Goal: Task Accomplishment & Management: Complete application form

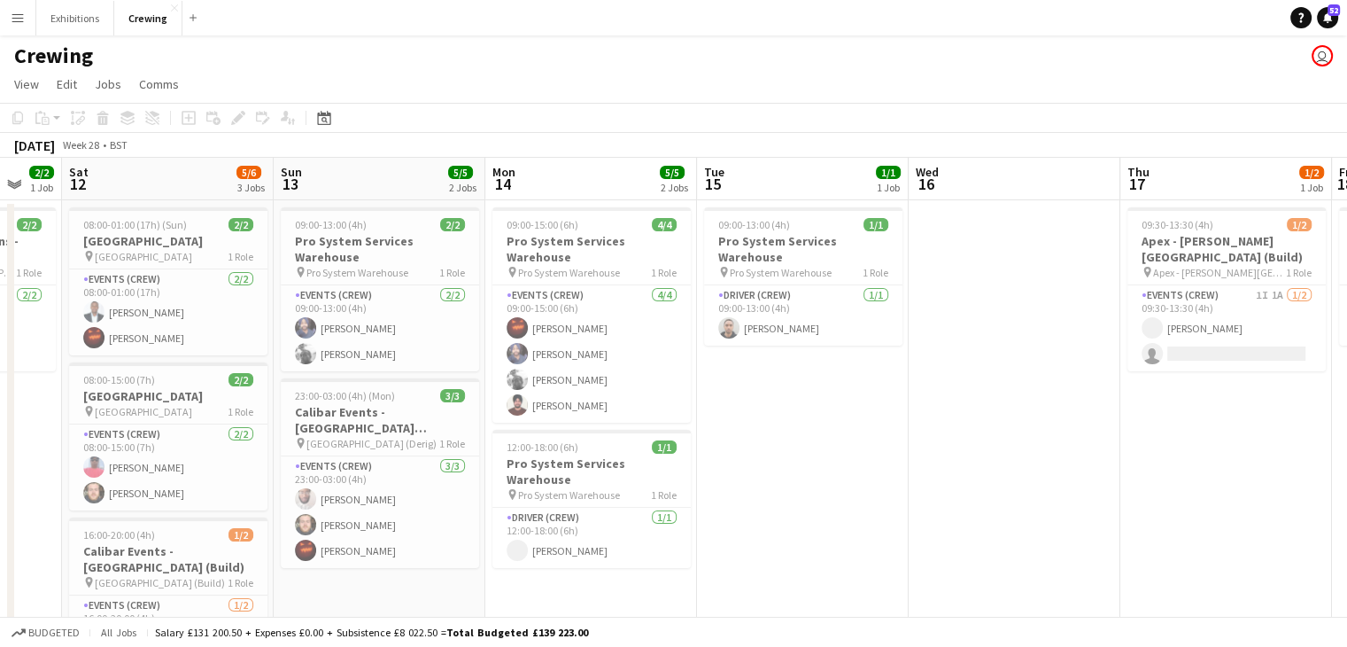
scroll to position [0, 564]
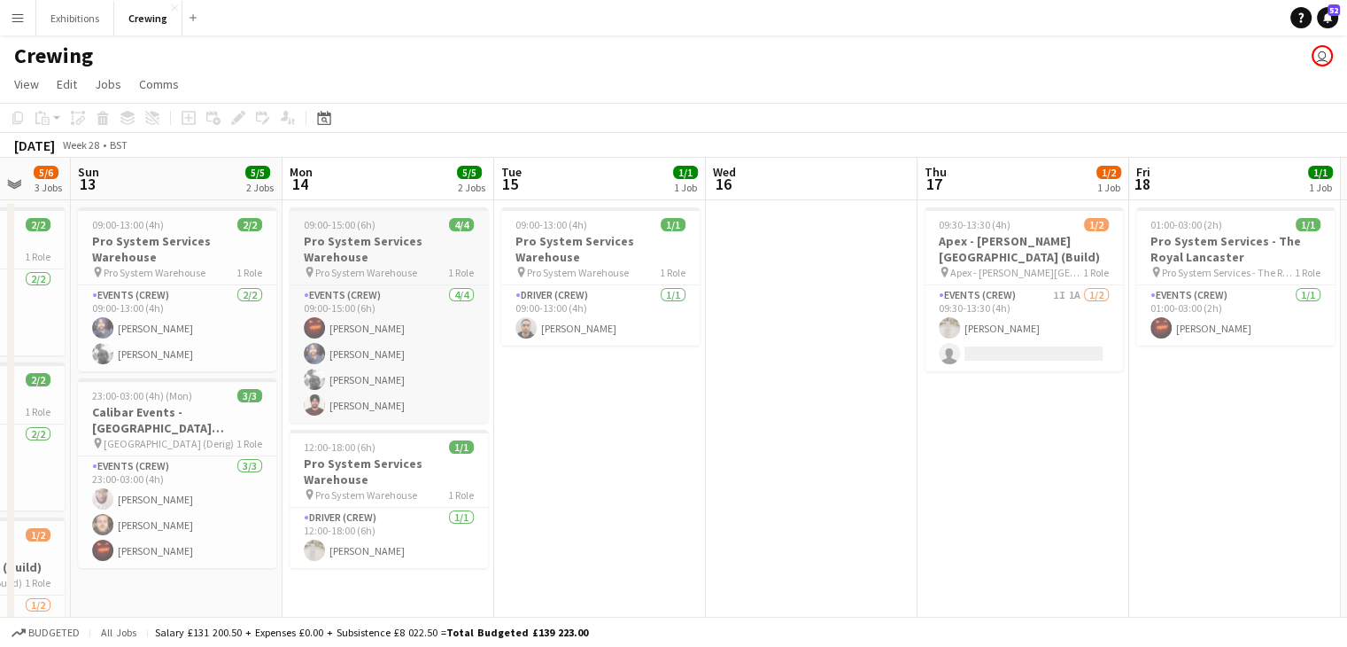
click at [383, 261] on h3 "Pro System Services Warehouse" at bounding box center [389, 249] width 198 height 32
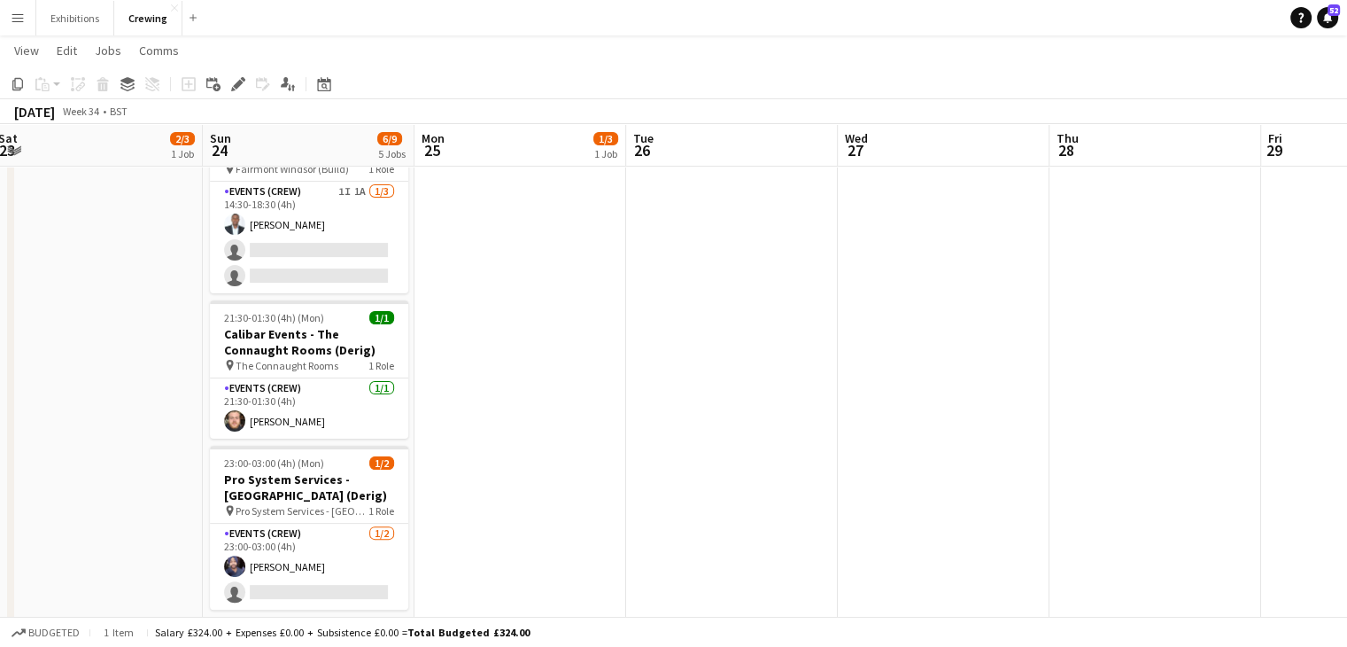
scroll to position [504, 0]
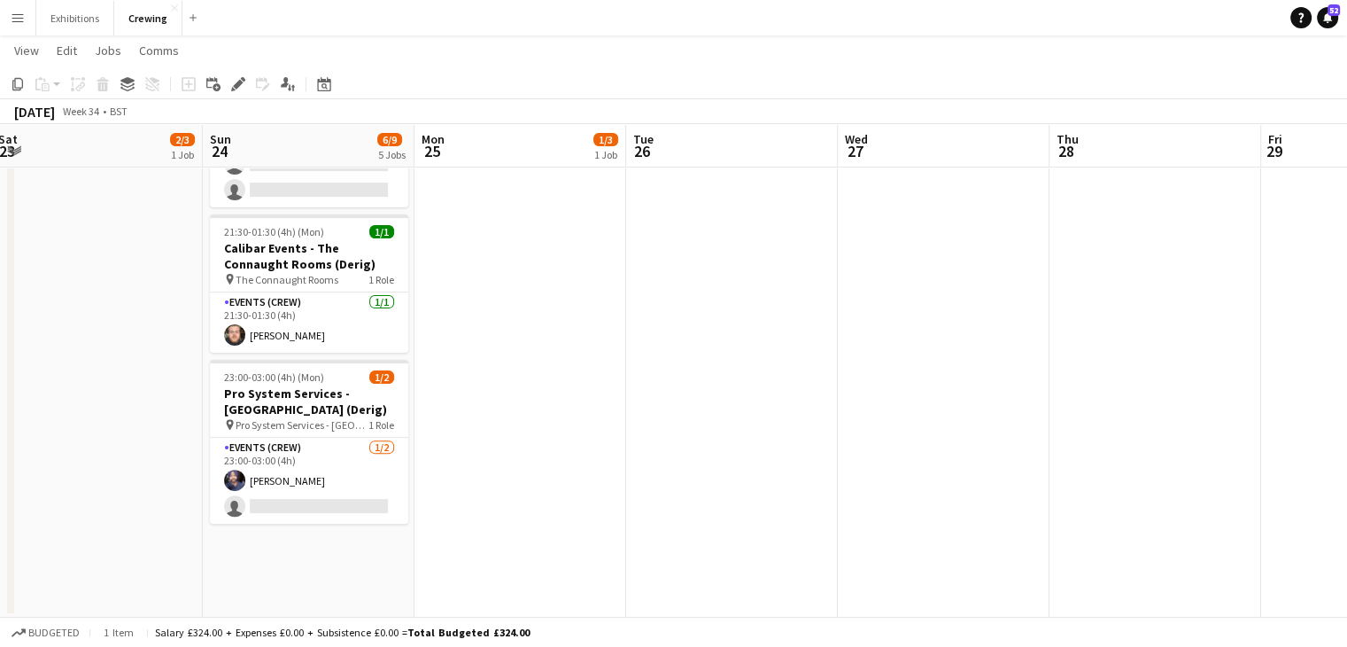
click at [306, 557] on app-date-cell "08:00-12:00 (4h) 1/1 Calibar Events - The Connaught Rooms (Build) pin The Conna…" at bounding box center [309, 155] width 212 height 923
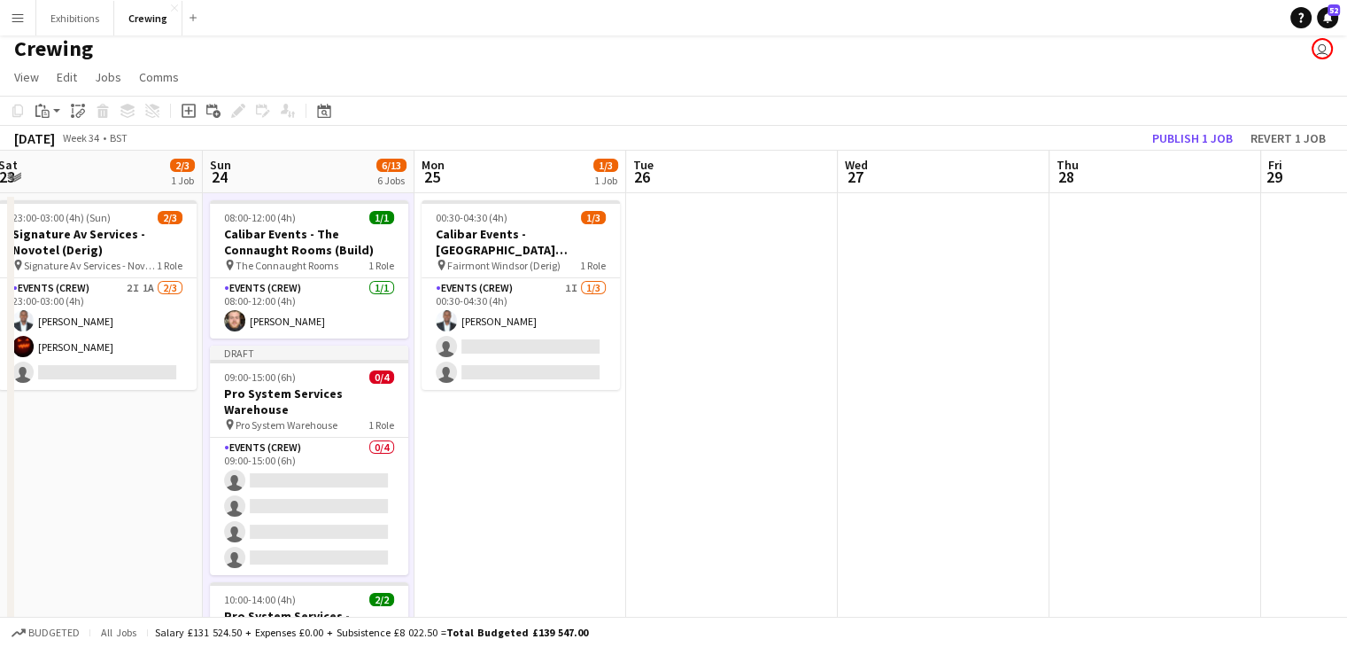
scroll to position [0, 0]
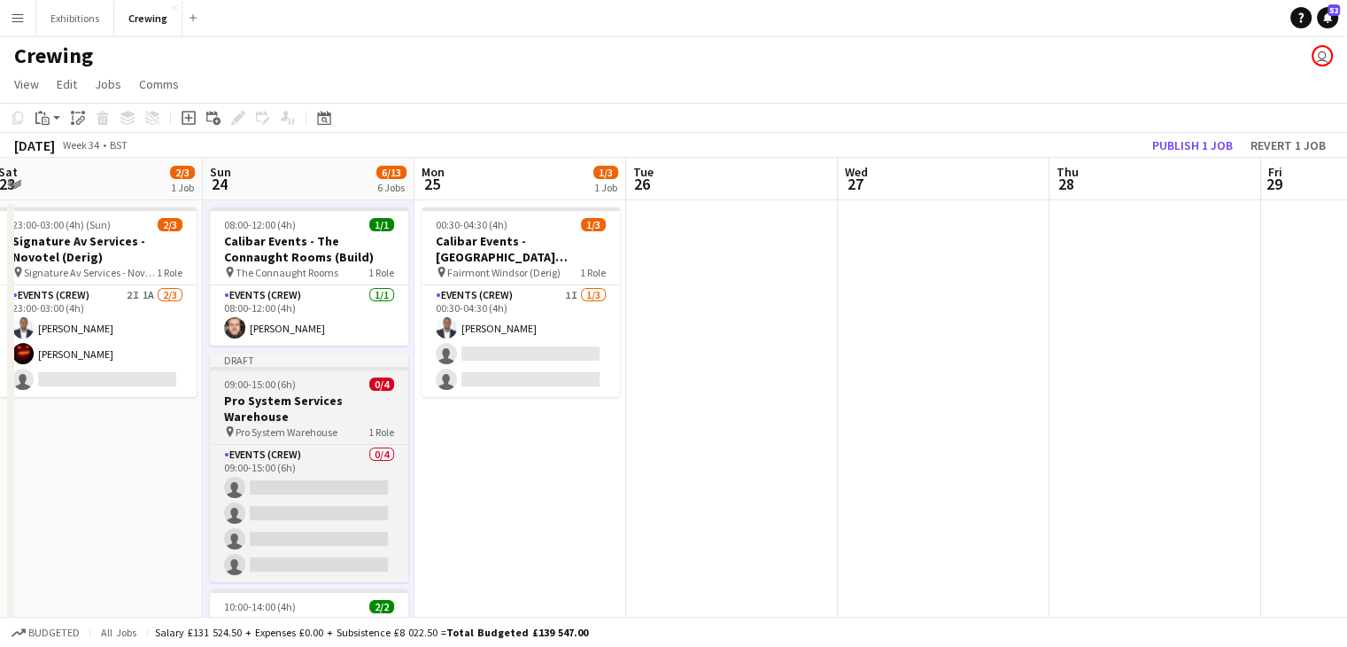
click at [302, 391] on app-job-card "Draft 09:00-15:00 (6h) 0/4 Pro System Services Warehouse pin Pro System Warehou…" at bounding box center [309, 467] width 198 height 229
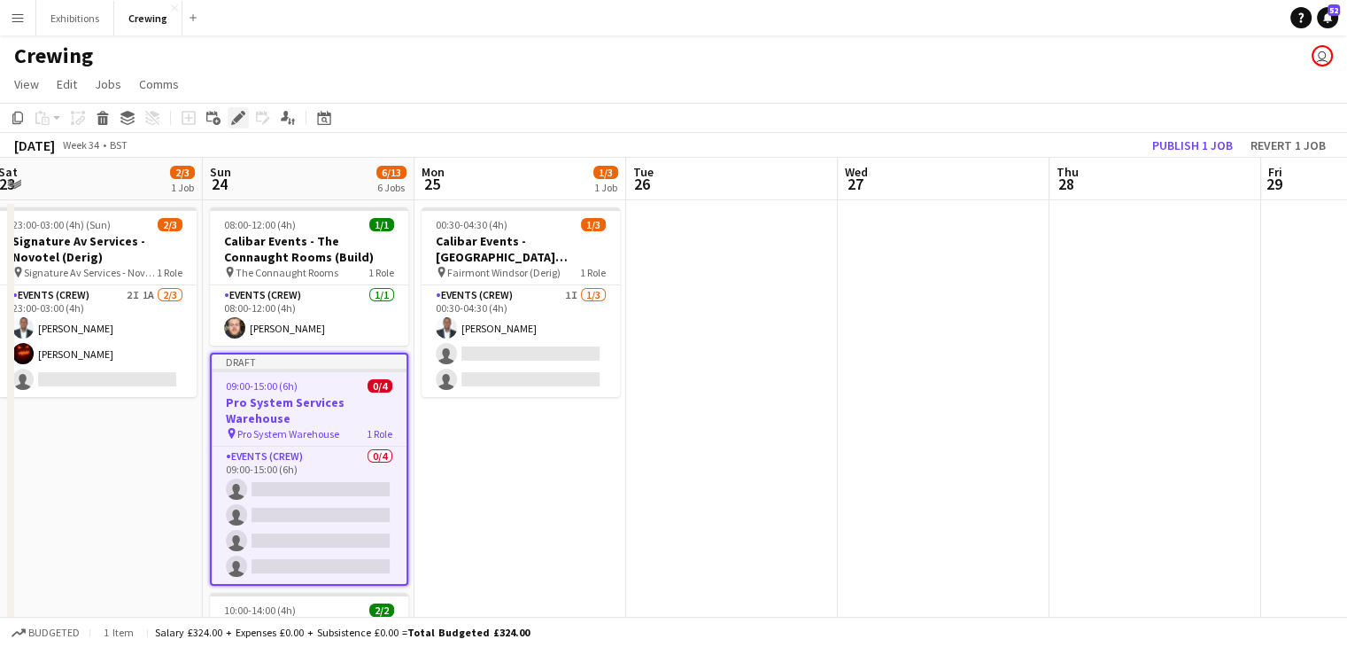
click at [237, 117] on icon at bounding box center [238, 118] width 10 height 10
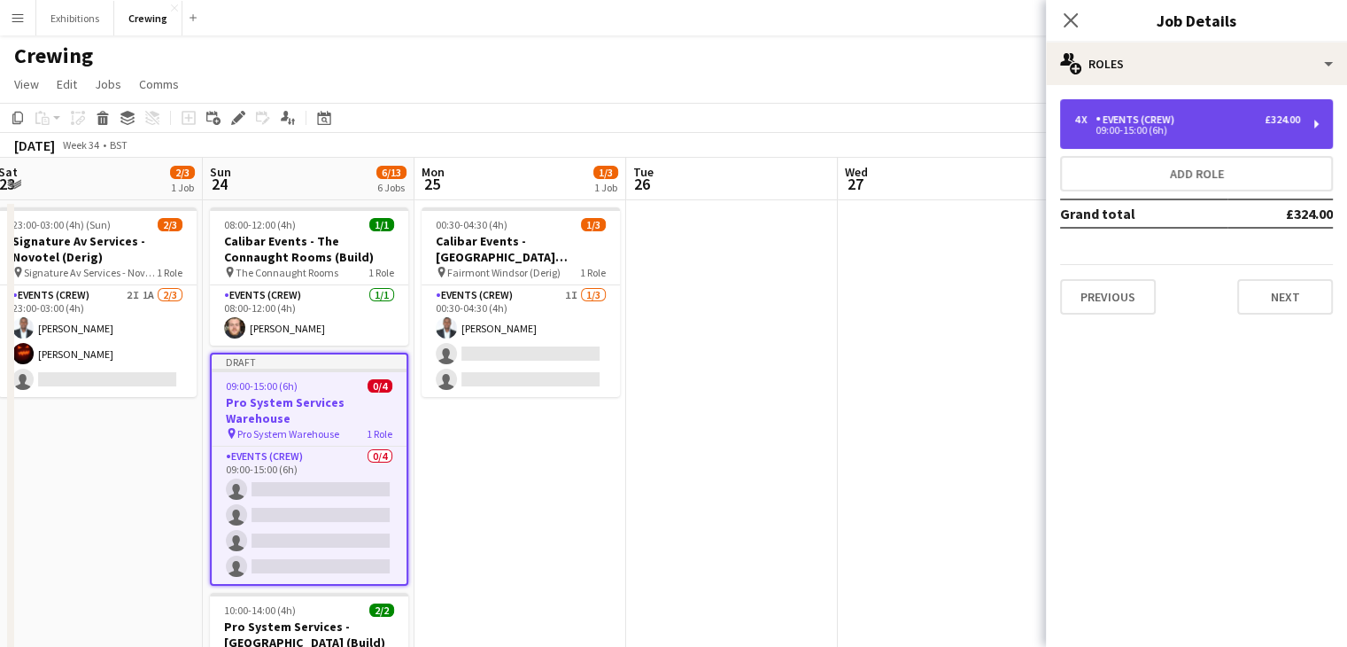
click at [1151, 118] on div "Events (Crew)" at bounding box center [1139, 119] width 86 height 12
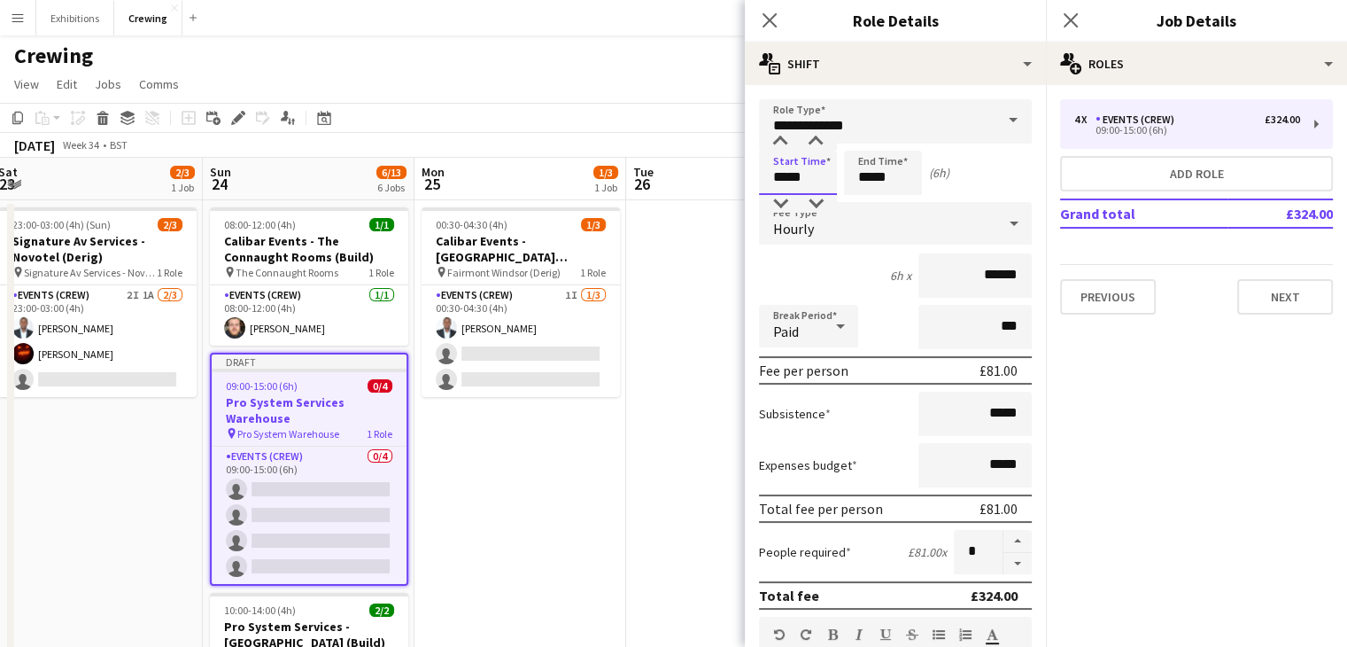
click at [819, 182] on input "*****" at bounding box center [798, 173] width 78 height 44
click at [783, 203] on div at bounding box center [780, 204] width 35 height 18
type input "*****"
click at [783, 203] on div at bounding box center [780, 204] width 35 height 18
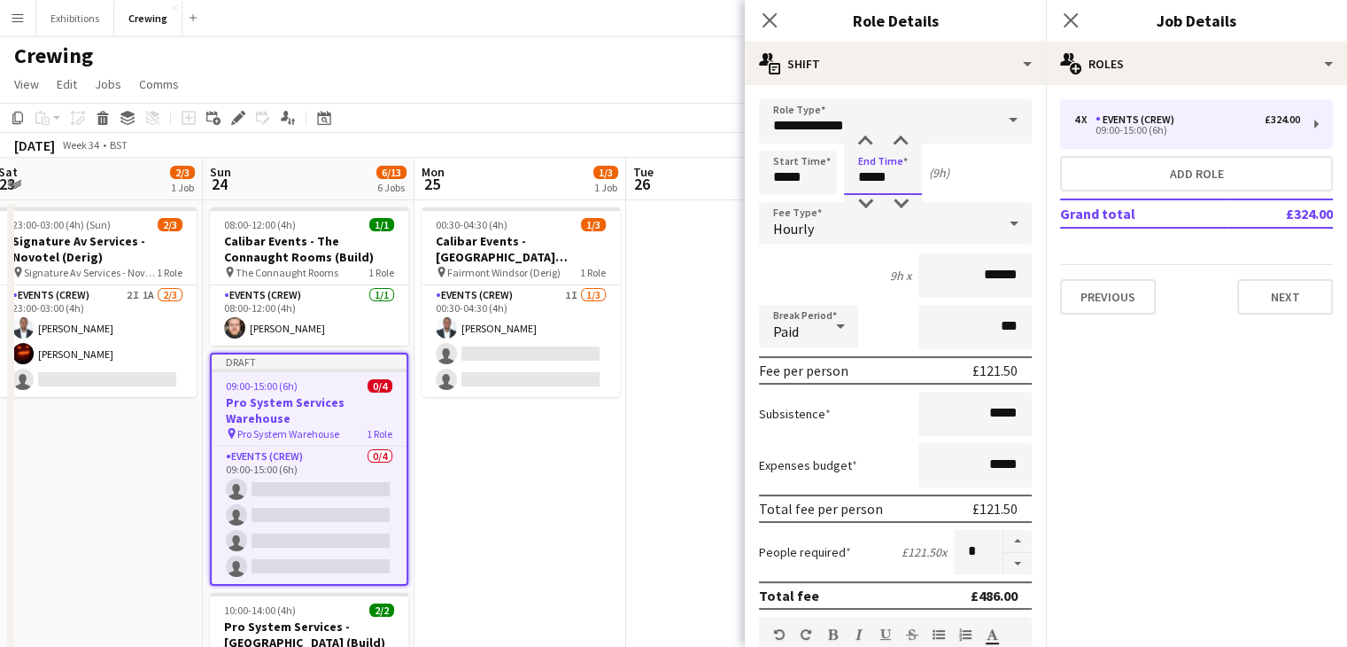
click at [911, 178] on input "*****" at bounding box center [883, 173] width 78 height 44
click at [865, 200] on div at bounding box center [865, 204] width 35 height 18
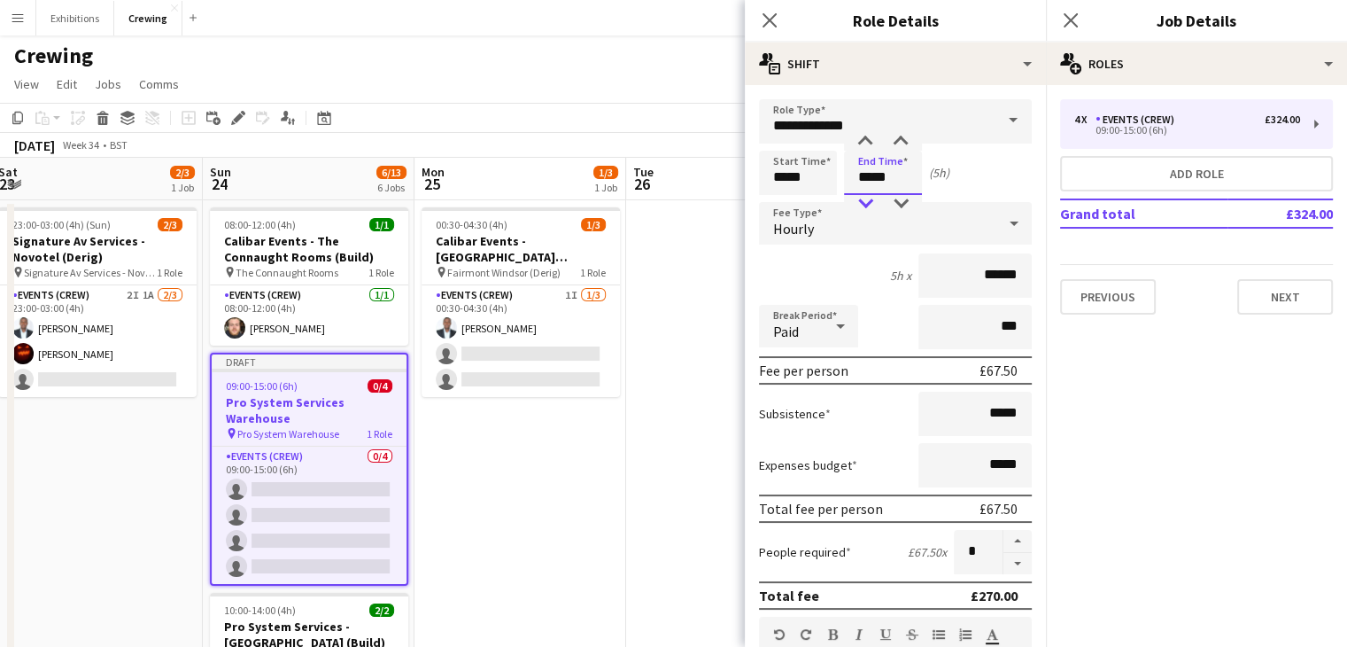
type input "*****"
click at [865, 200] on div at bounding box center [865, 204] width 35 height 18
click at [1004, 559] on button "button" at bounding box center [1018, 564] width 28 height 22
type input "*"
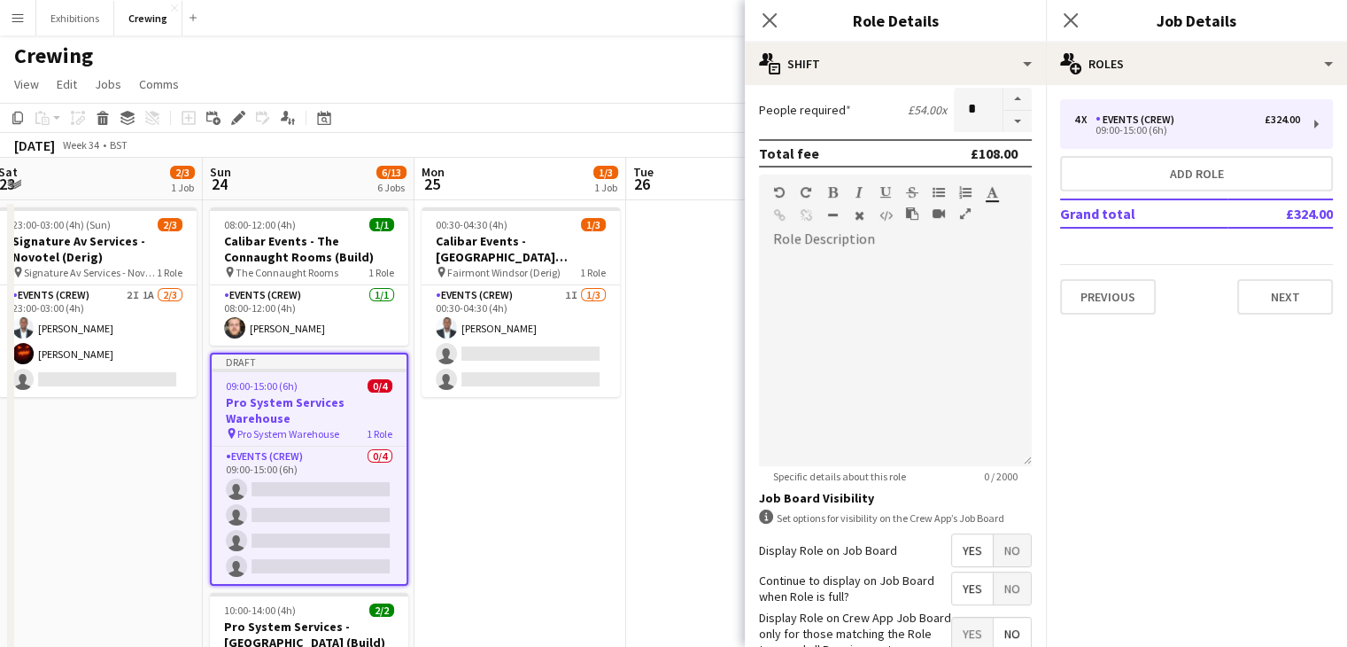
scroll to position [549, 0]
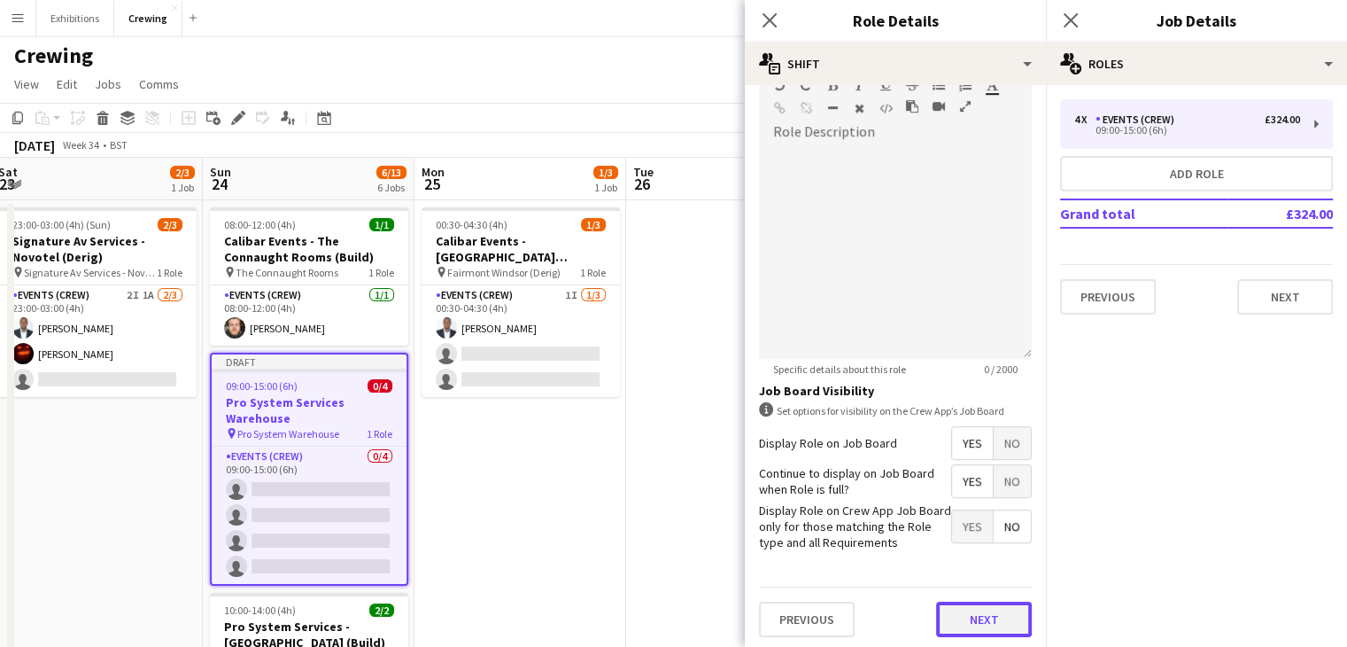
click at [980, 611] on button "Next" at bounding box center [984, 618] width 96 height 35
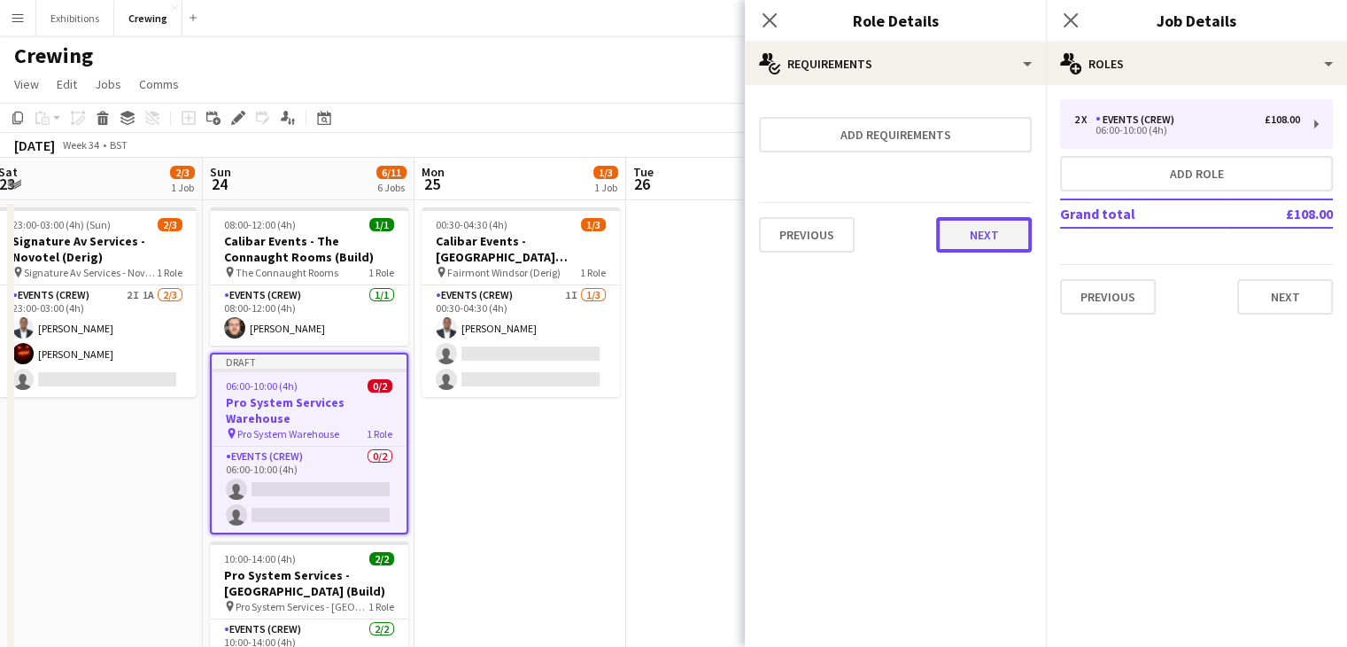
click at [982, 236] on button "Next" at bounding box center [984, 234] width 96 height 35
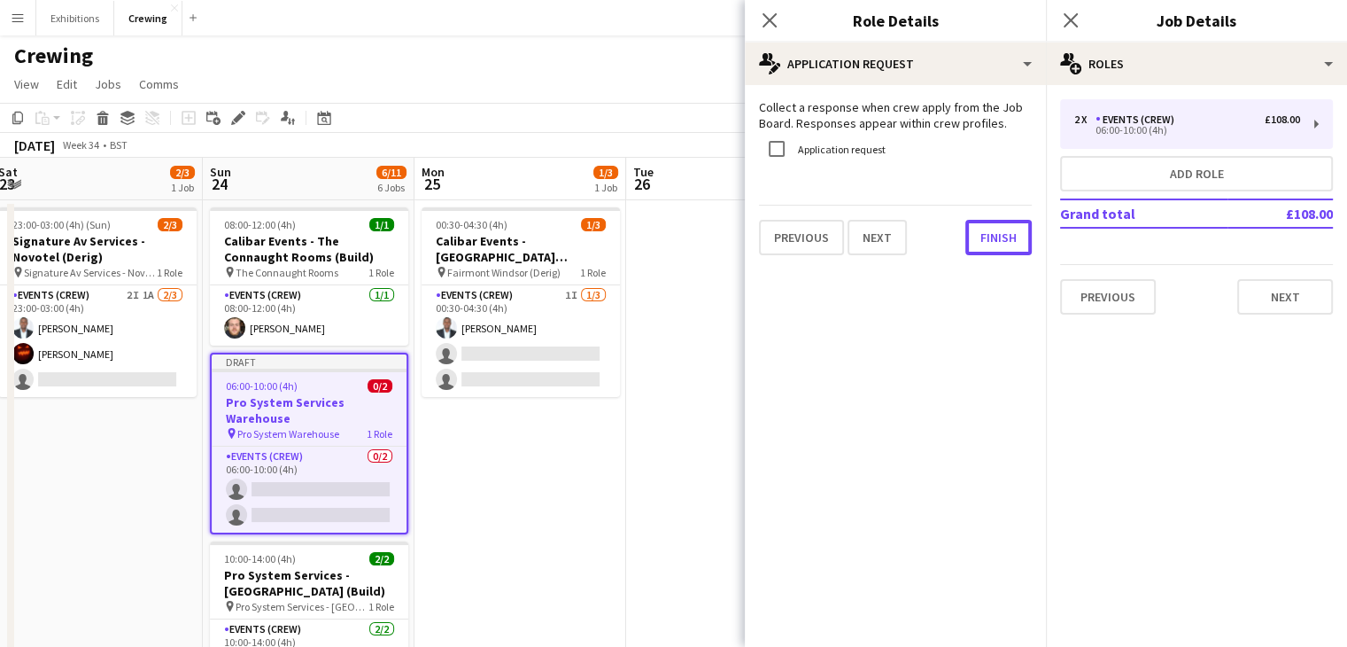
click at [982, 236] on button "Finish" at bounding box center [998, 237] width 66 height 35
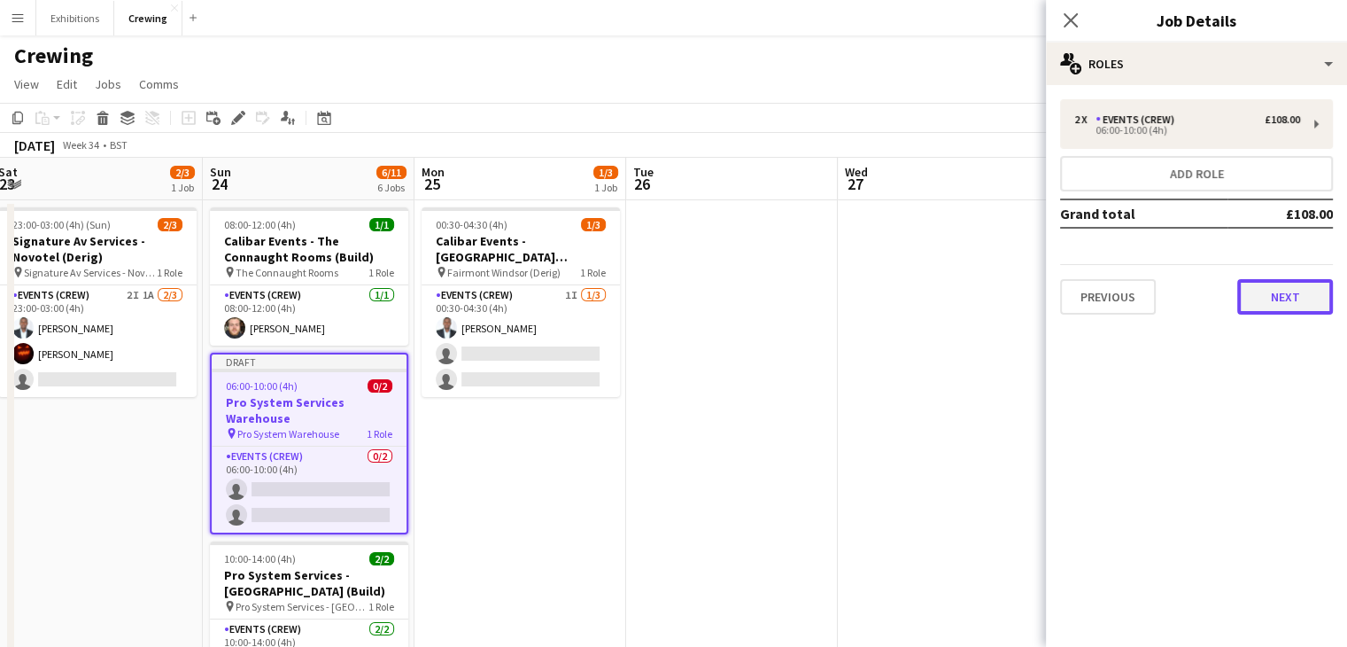
click at [1266, 281] on button "Next" at bounding box center [1285, 296] width 96 height 35
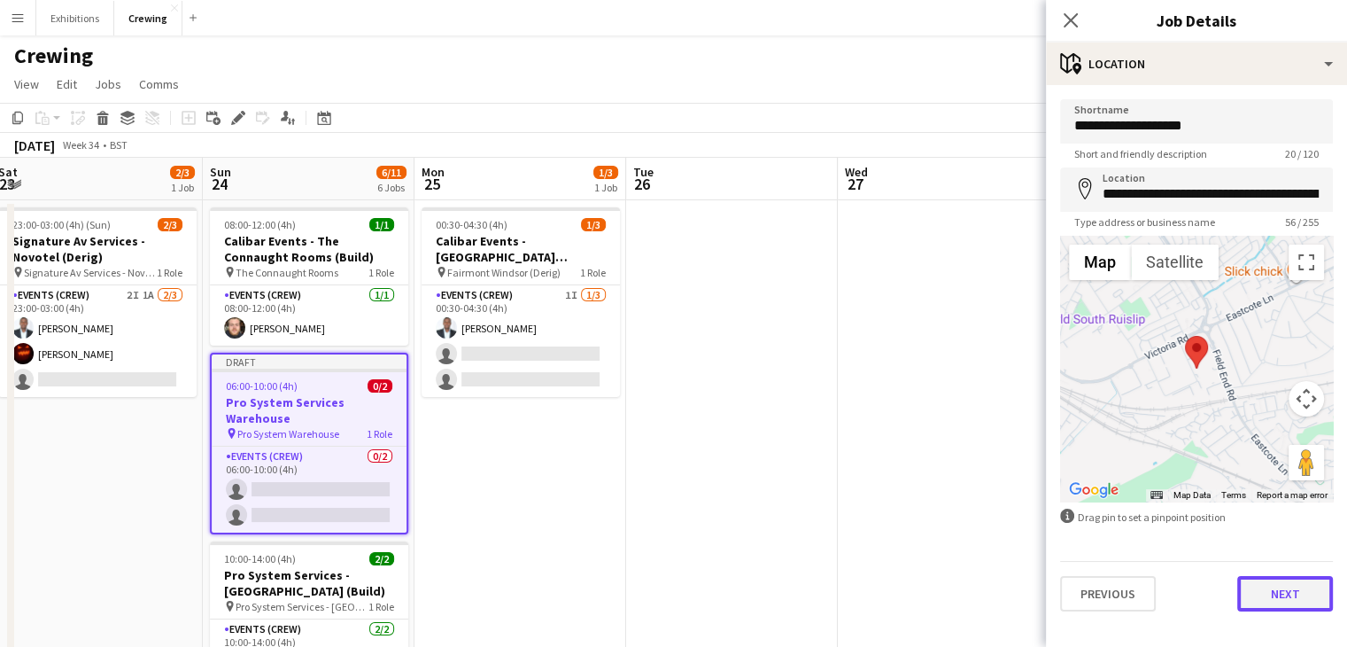
click at [1276, 599] on button "Next" at bounding box center [1285, 593] width 96 height 35
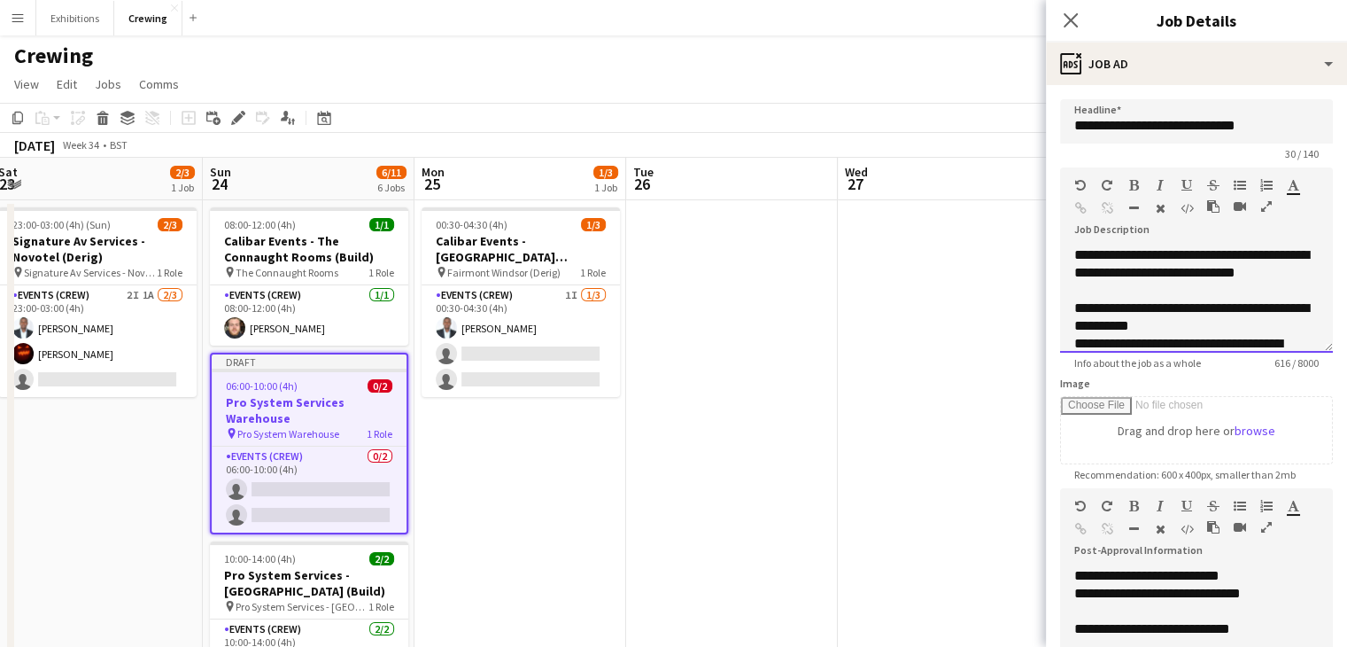
click at [1127, 282] on div "**********" at bounding box center [1196, 263] width 244 height 35
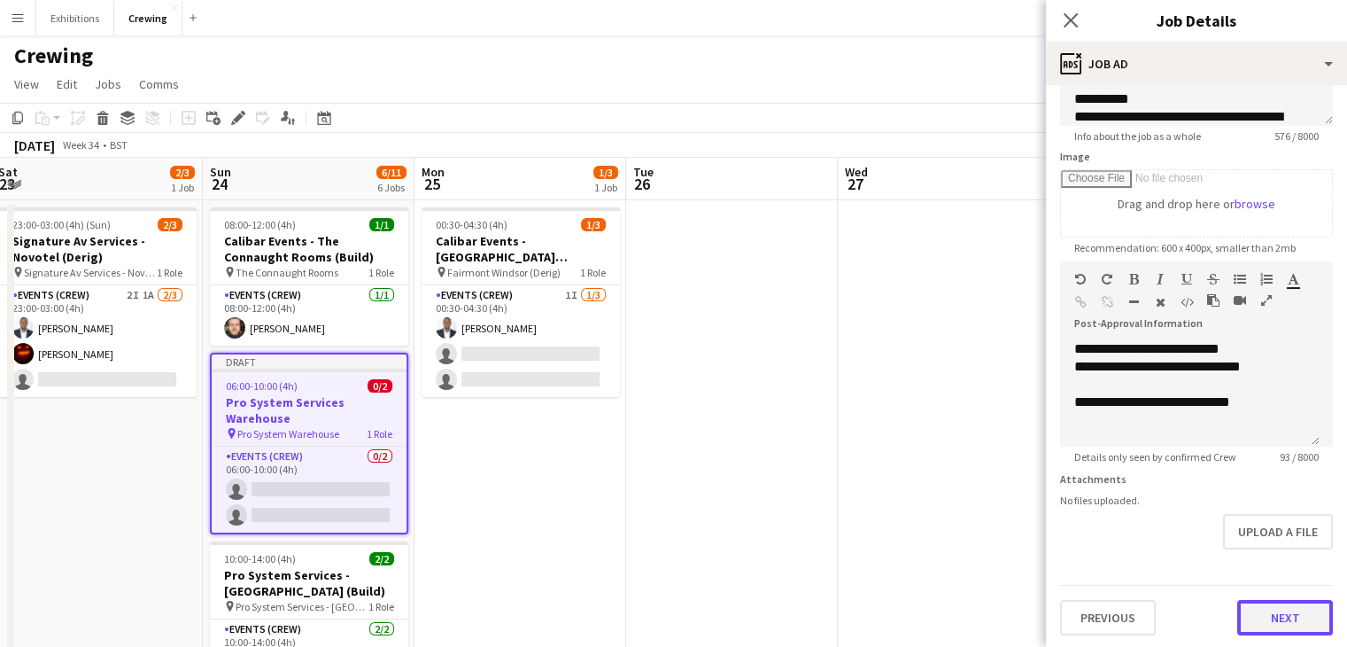
click at [1282, 616] on button "Next" at bounding box center [1285, 617] width 96 height 35
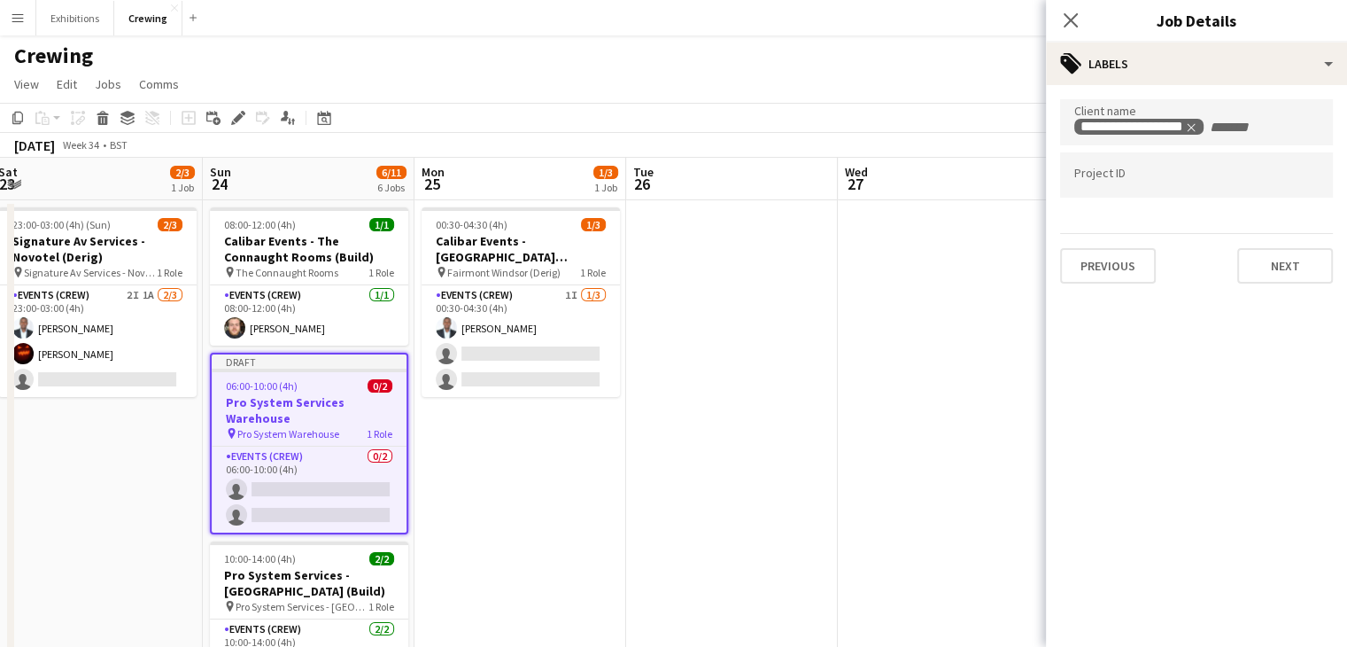
scroll to position [0, 0]
click at [1263, 288] on div "**********" at bounding box center [1196, 191] width 301 height 213
click at [1272, 275] on button "Next" at bounding box center [1285, 265] width 96 height 35
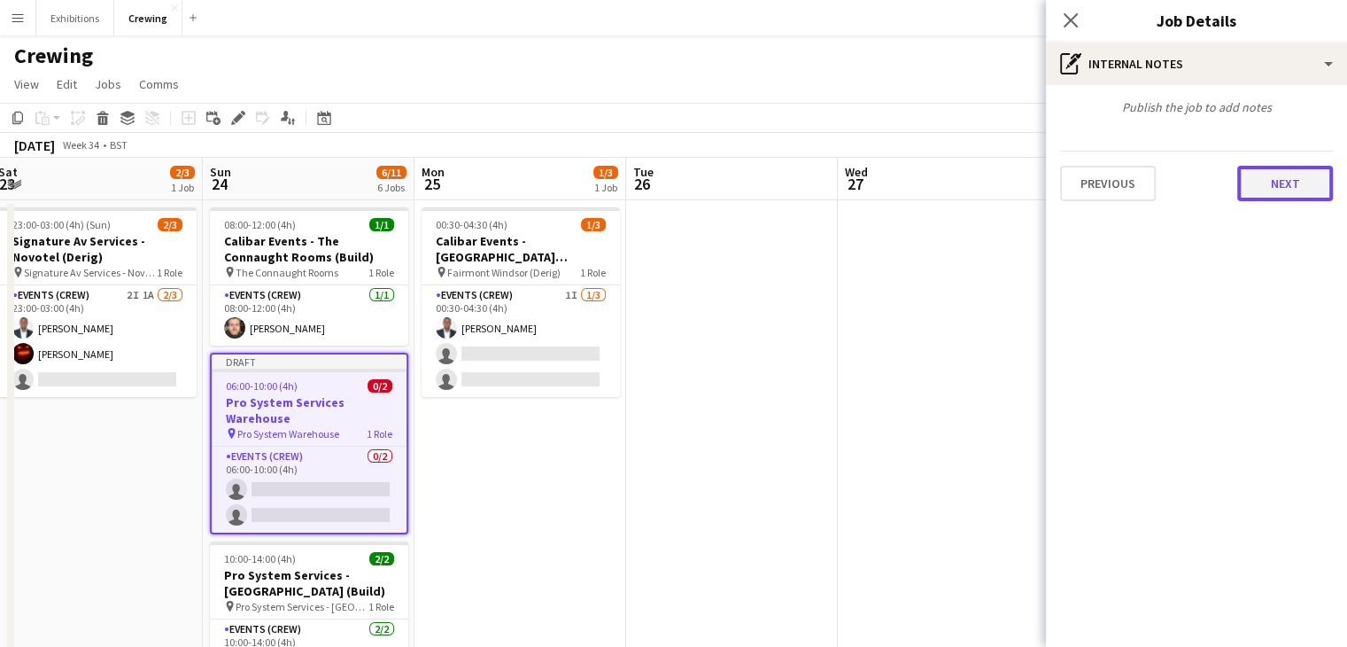
click at [1272, 189] on button "Next" at bounding box center [1285, 183] width 96 height 35
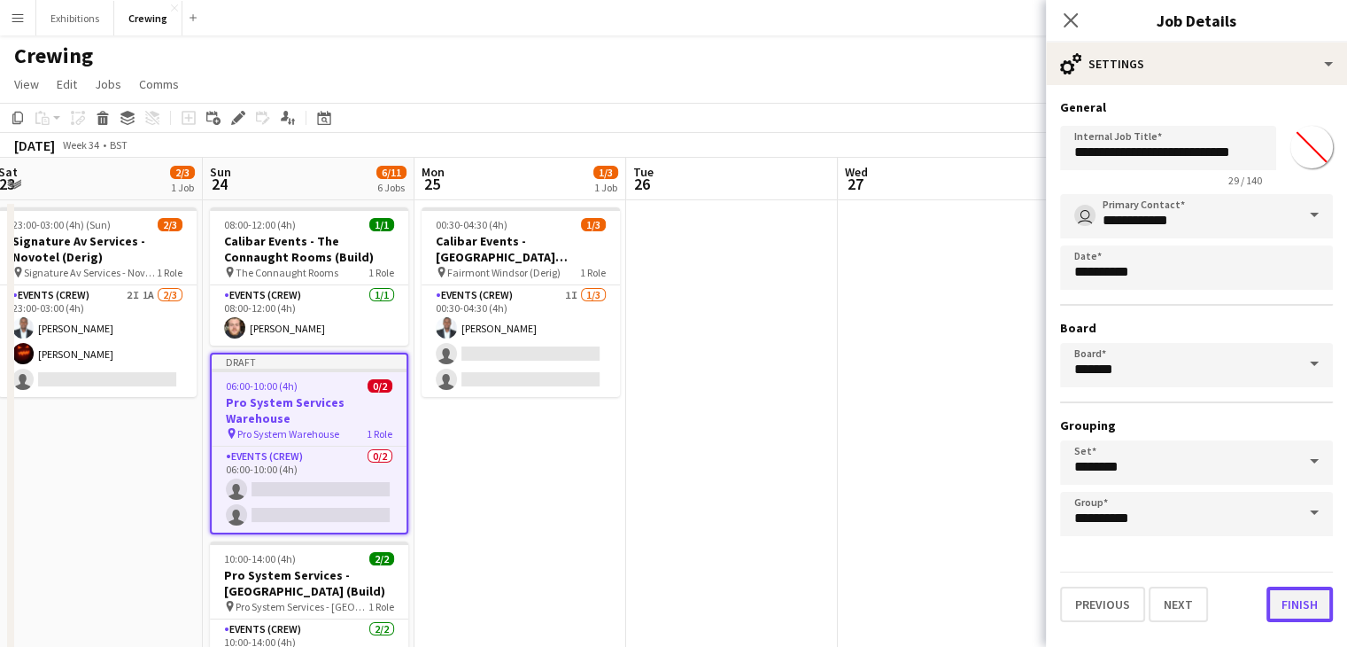
click at [1304, 611] on button "Finish" at bounding box center [1300, 603] width 66 height 35
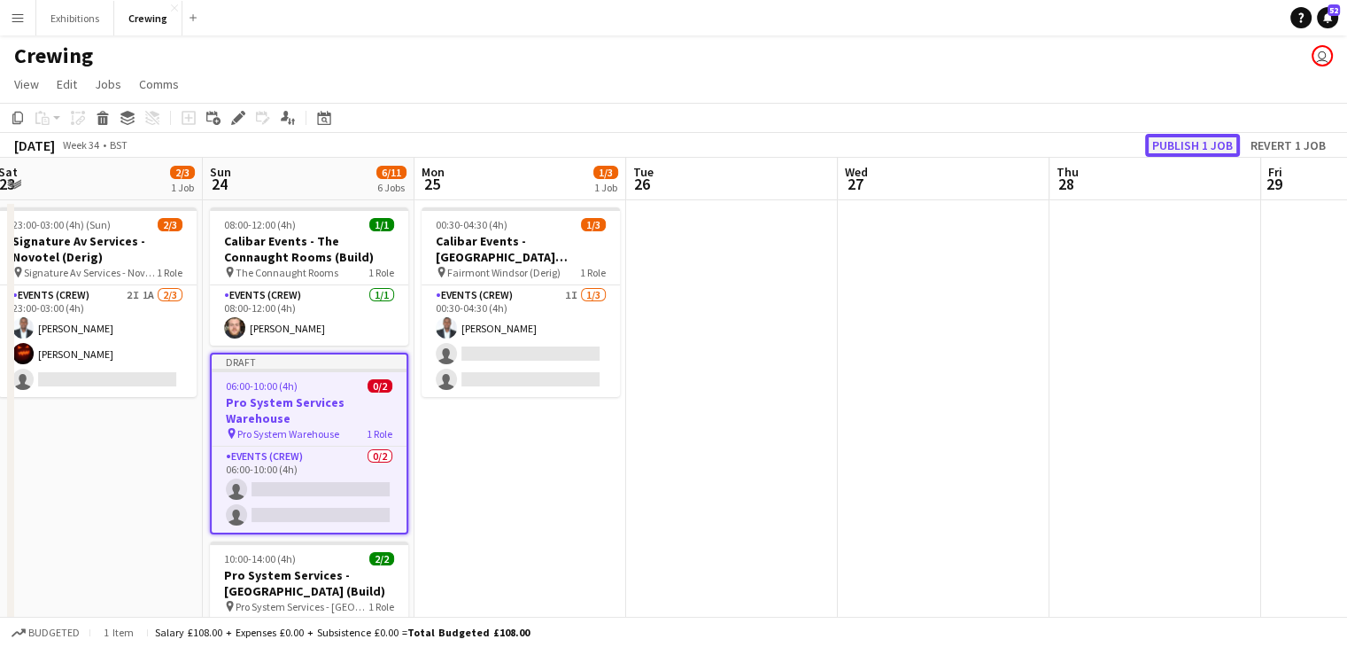
click at [1190, 139] on button "Publish 1 job" at bounding box center [1192, 145] width 95 height 23
